Goal: Task Accomplishment & Management: Manage account settings

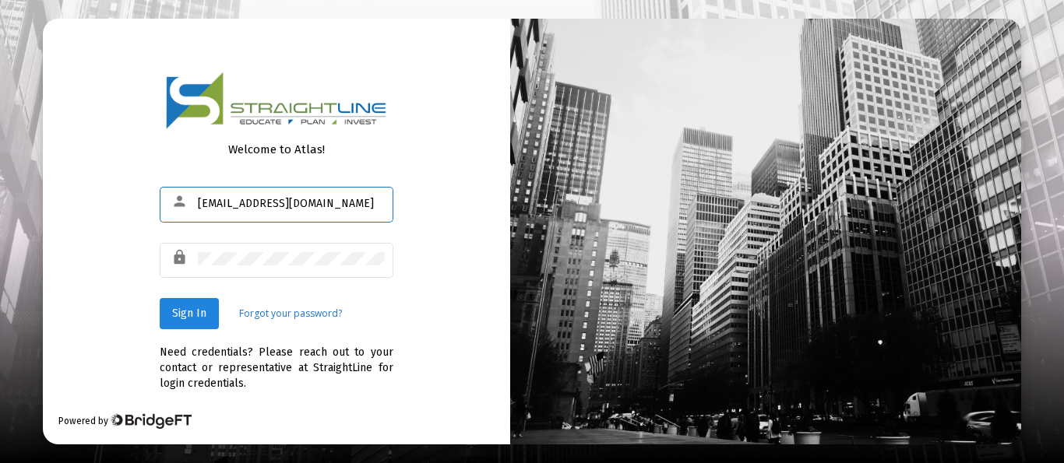
type input "[EMAIL_ADDRESS][DOMAIN_NAME]"
click at [183, 307] on button "Sign In" at bounding box center [189, 313] width 59 height 31
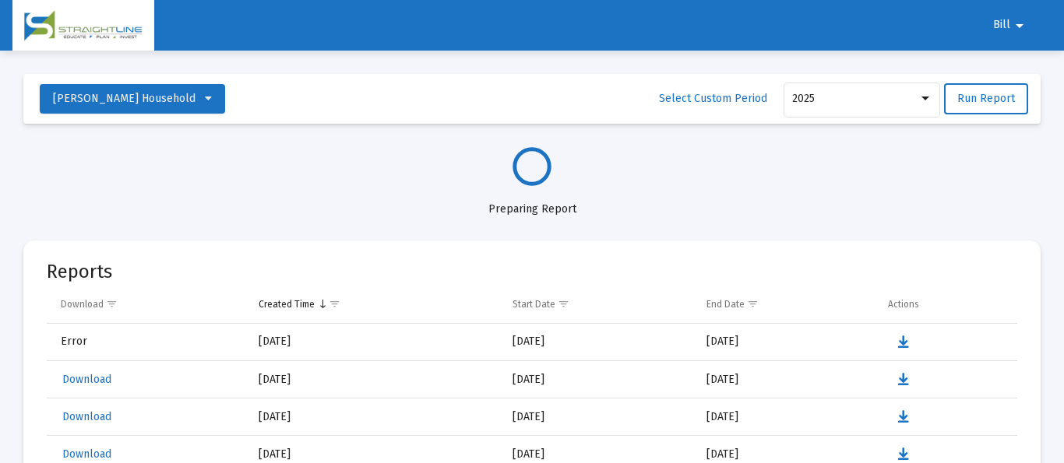
select select "View all"
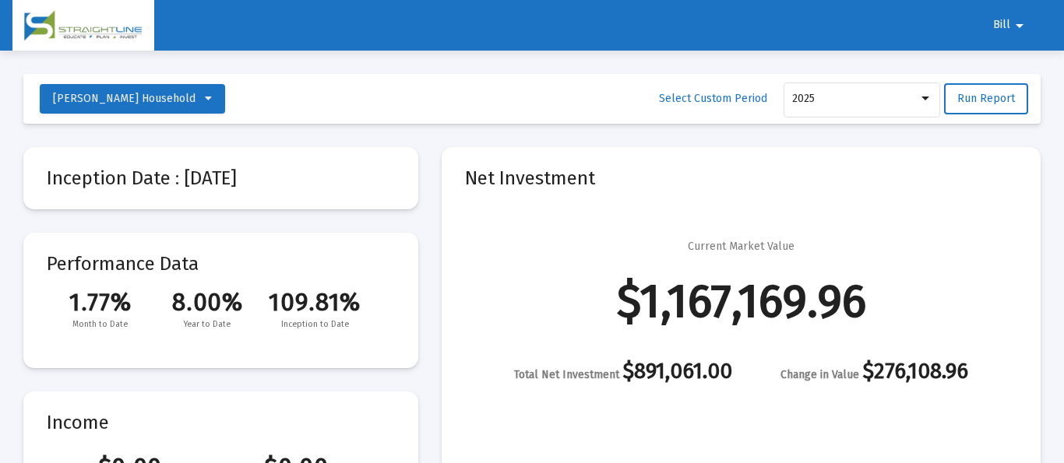
scroll to position [747, 0]
click at [1008, 24] on span "Bill" at bounding box center [1001, 25] width 17 height 13
click at [1015, 69] on button "Logout" at bounding box center [1018, 65] width 87 height 37
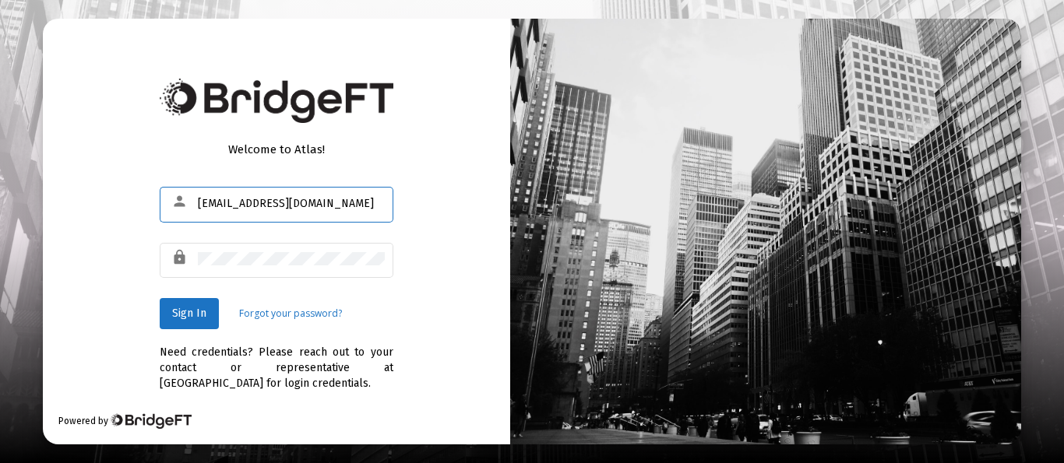
type input "[EMAIL_ADDRESS][DOMAIN_NAME]"
